Goal: Task Accomplishment & Management: Manage account settings

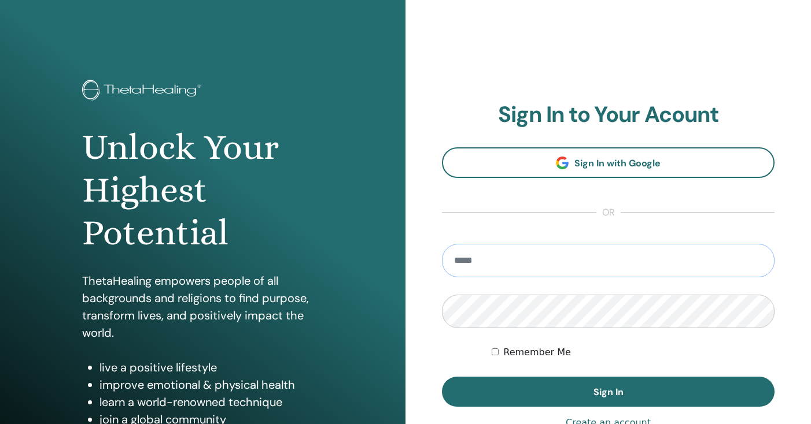
type input "**********"
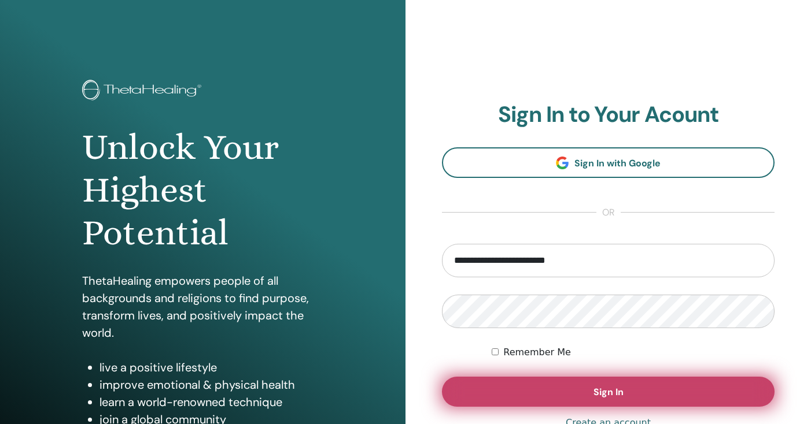
click at [545, 393] on button "Sign In" at bounding box center [608, 392] width 332 height 30
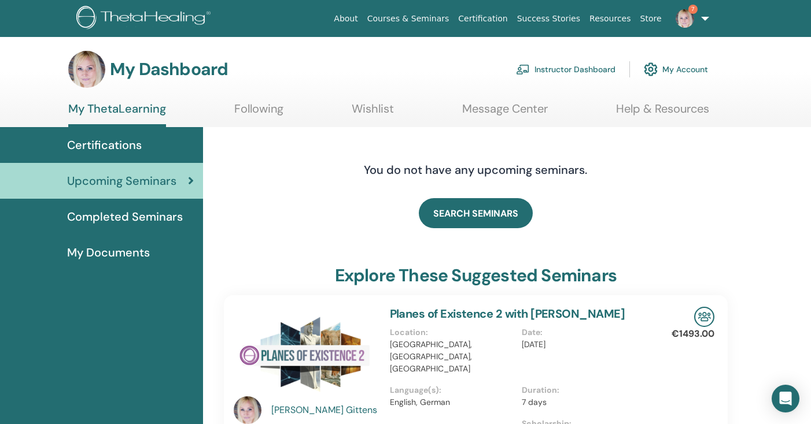
click at [574, 66] on link "Instructor Dashboard" at bounding box center [565, 69] width 99 height 25
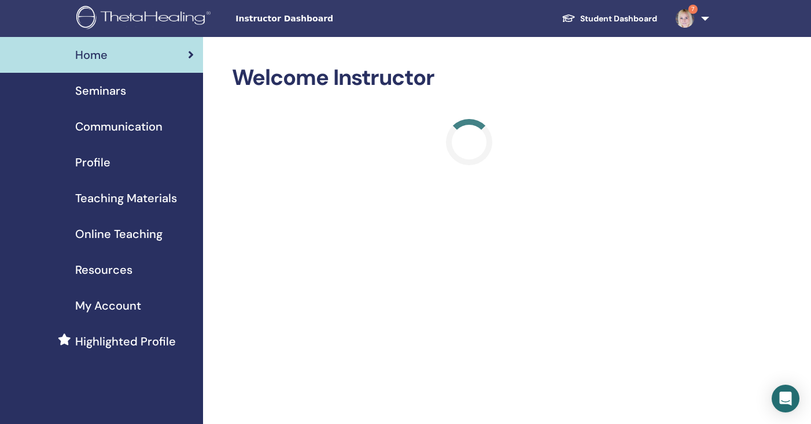
click at [109, 94] on span "Seminars" at bounding box center [100, 90] width 51 height 17
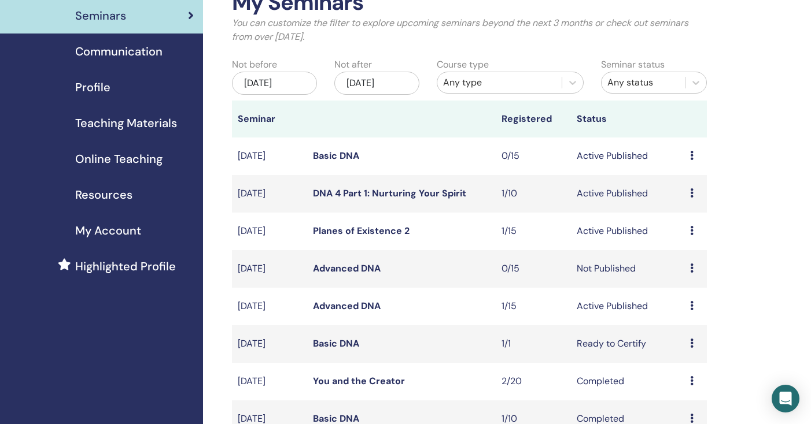
scroll to position [61, 0]
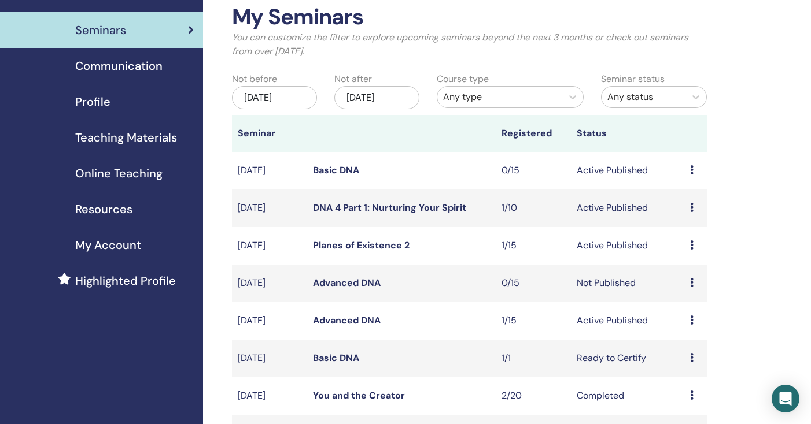
click at [692, 169] on icon at bounding box center [691, 169] width 3 height 9
click at [333, 167] on link "Basic DNA" at bounding box center [336, 170] width 46 height 12
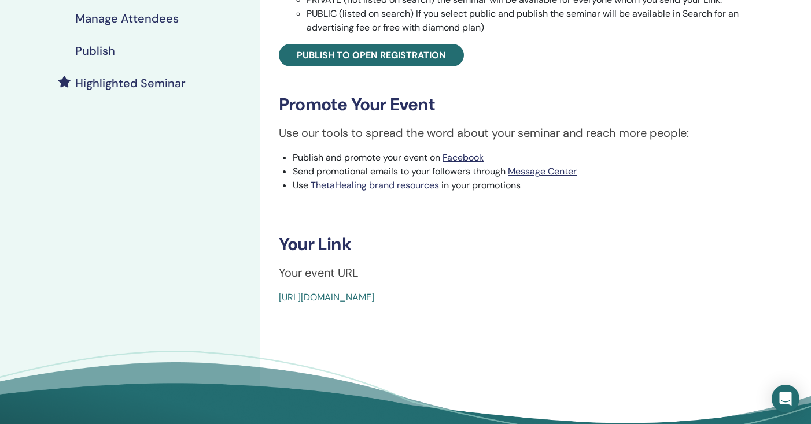
scroll to position [290, 0]
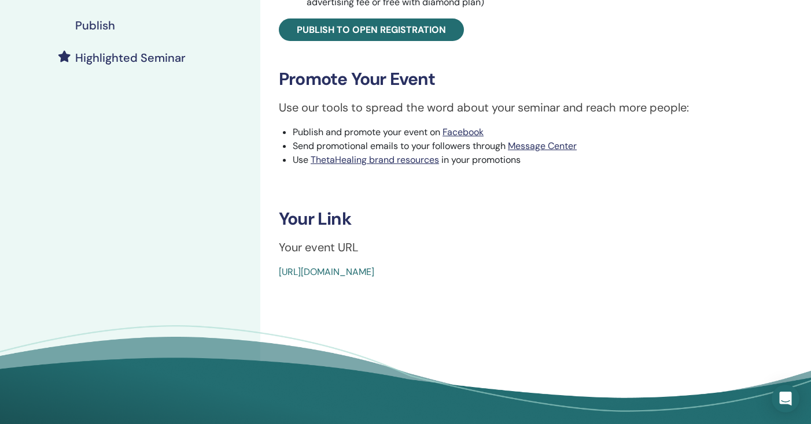
drag, startPoint x: 541, startPoint y: 272, endPoint x: 275, endPoint y: 272, distance: 265.9
click at [275, 272] on div "Basic DNA Event Type In-Person Event Status Active Published Registrations 0/15…" at bounding box center [530, 27] width 527 height 505
copy link "[URL][DOMAIN_NAME]"
